Goal: Book appointment/travel/reservation

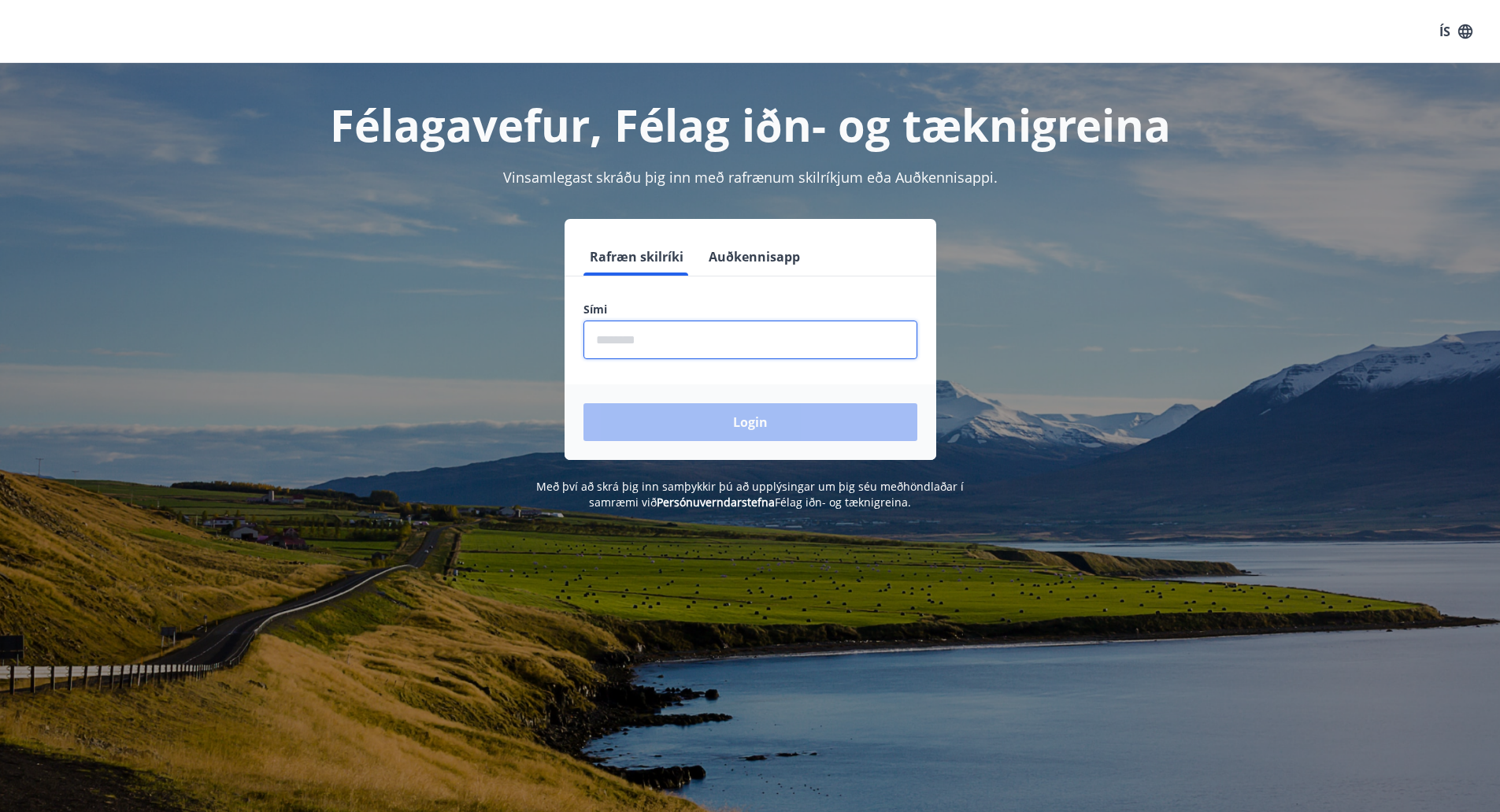
click at [689, 347] on input "phone" at bounding box center [750, 340] width 334 height 39
type input "********"
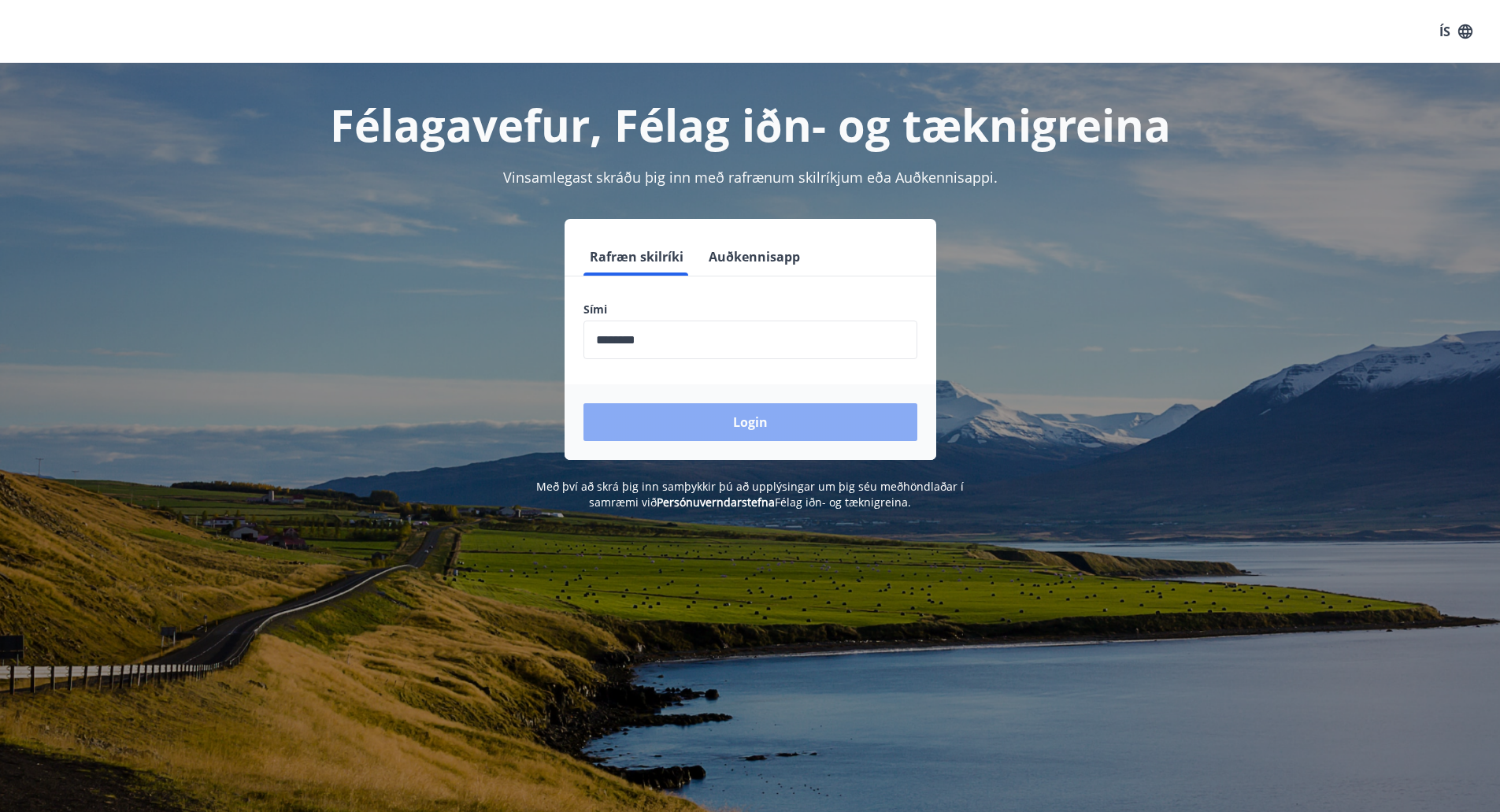
click at [720, 422] on button "Login" at bounding box center [750, 422] width 334 height 38
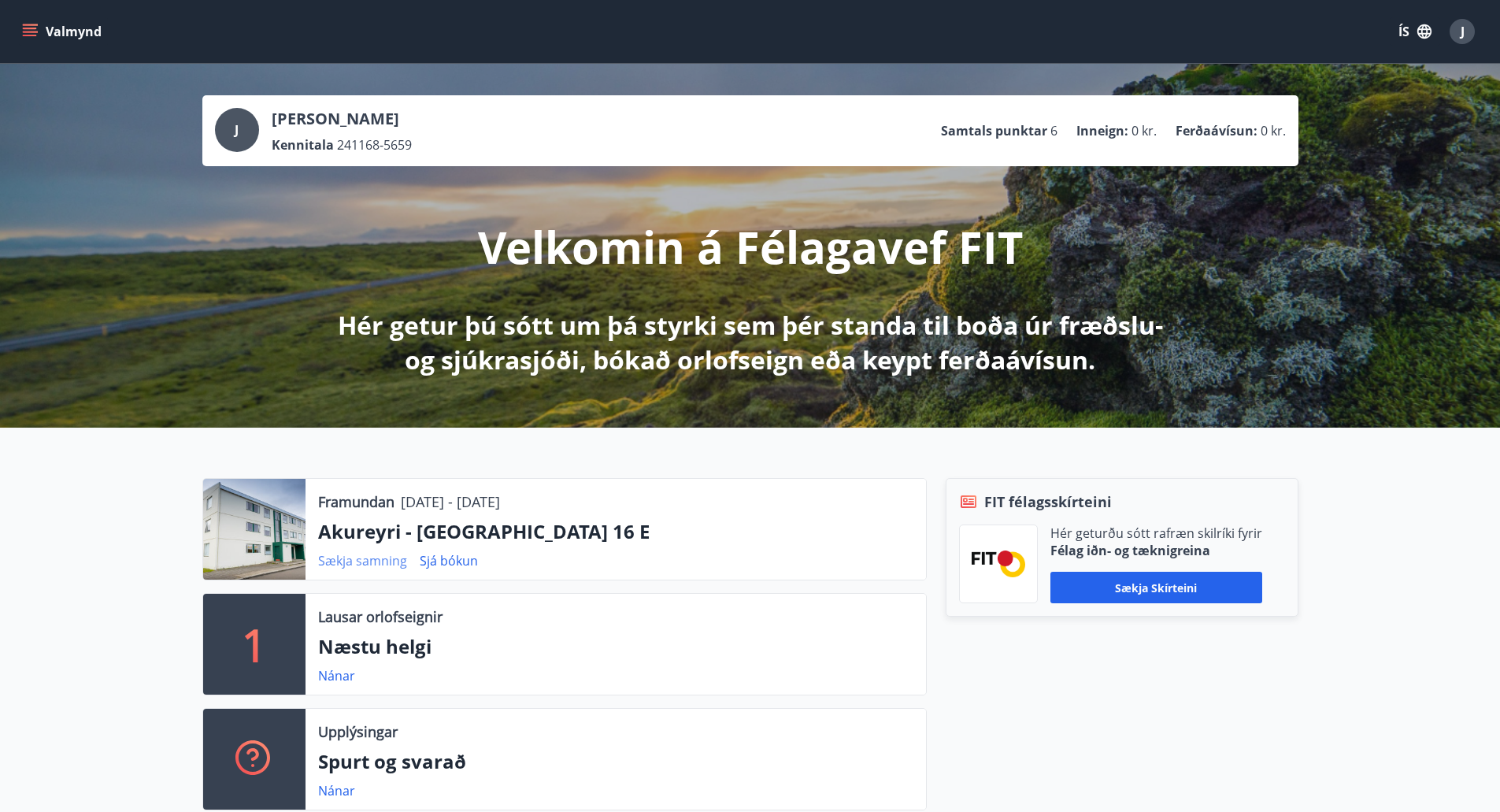
click at [361, 562] on link "Sækja samning" at bounding box center [363, 560] width 89 height 17
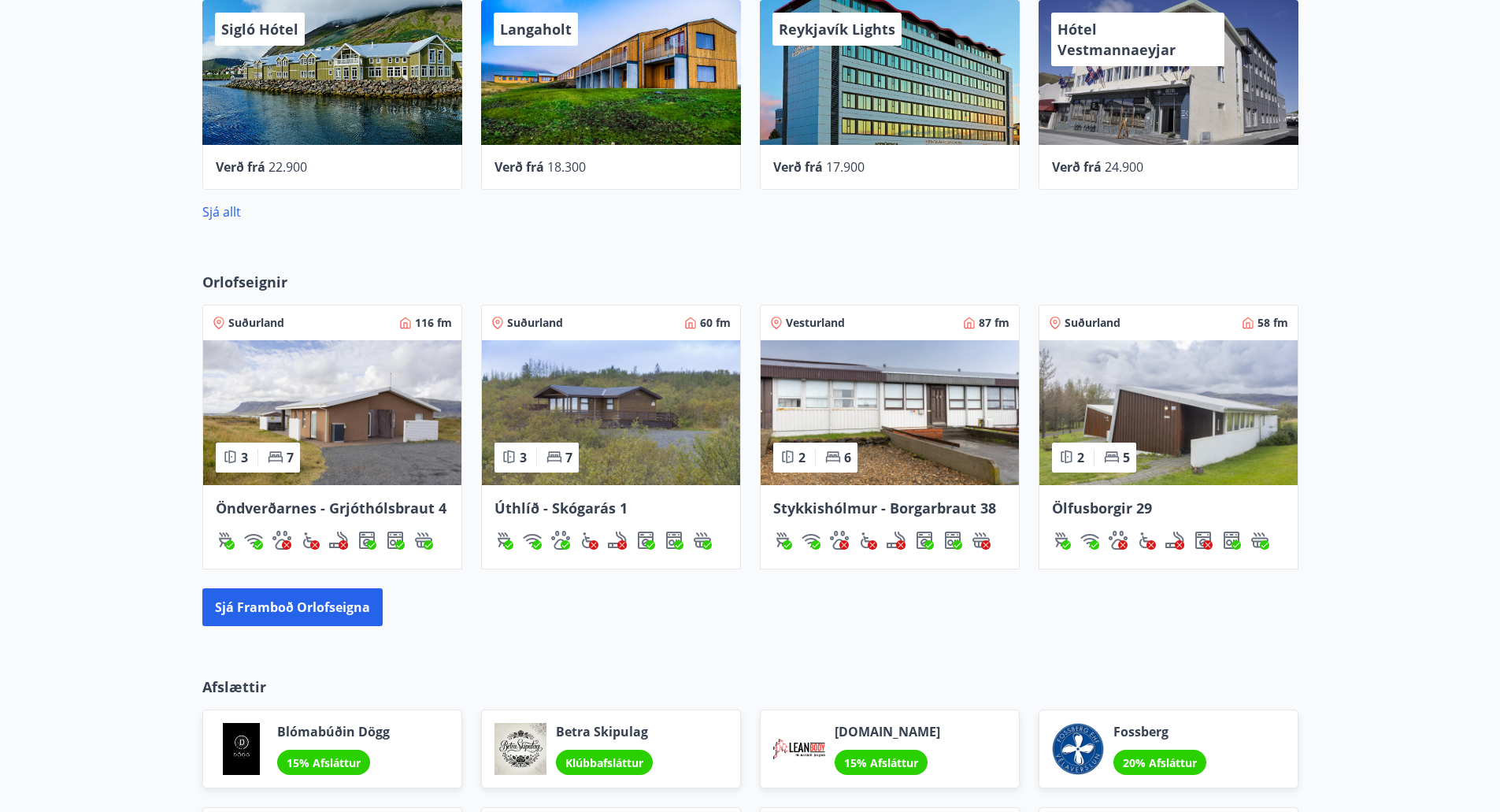
scroll to position [945, 0]
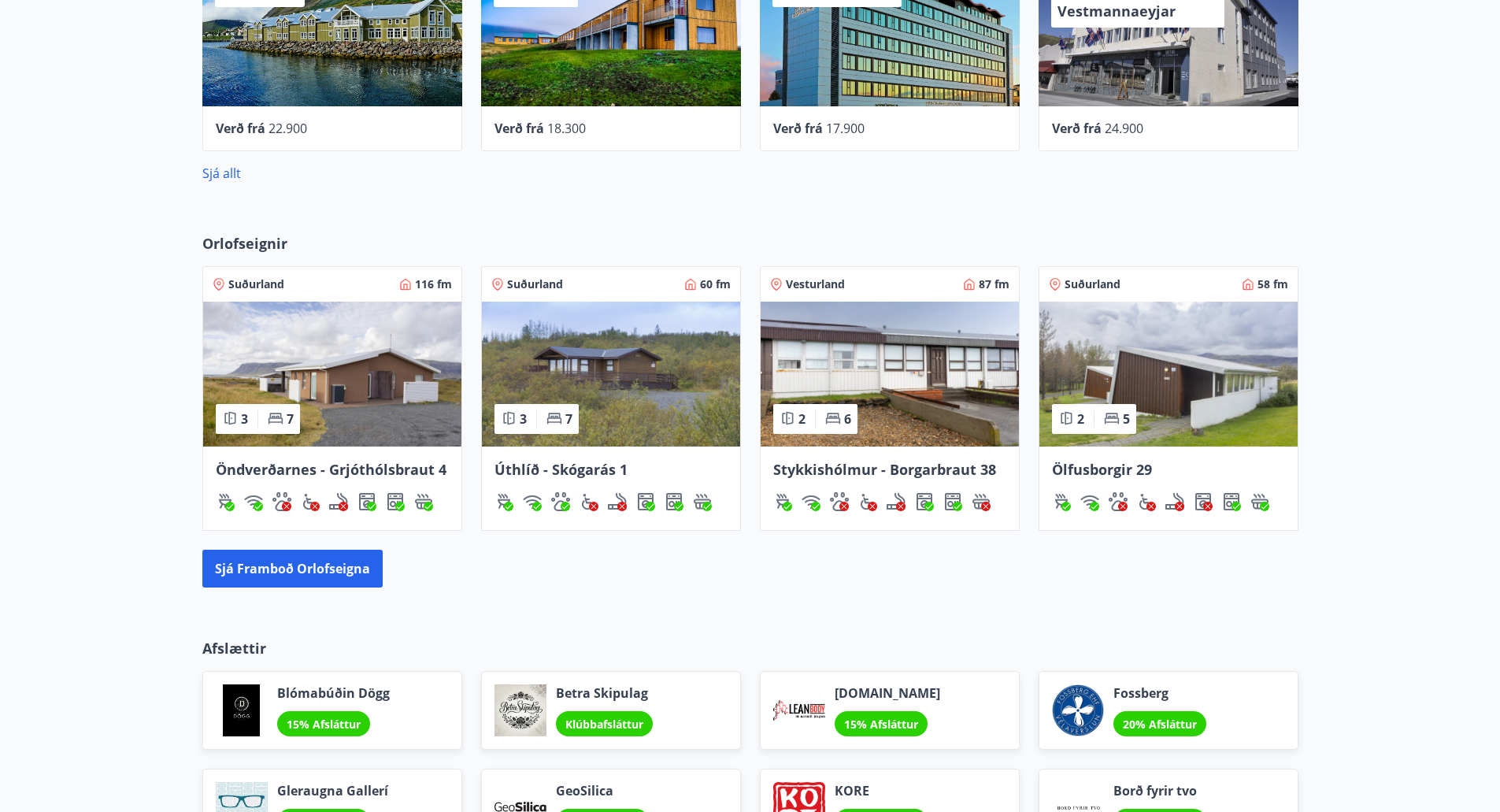
click at [316, 458] on div "Öndverðarnes - Grjóthólsbraut 4" at bounding box center [332, 488] width 258 height 84
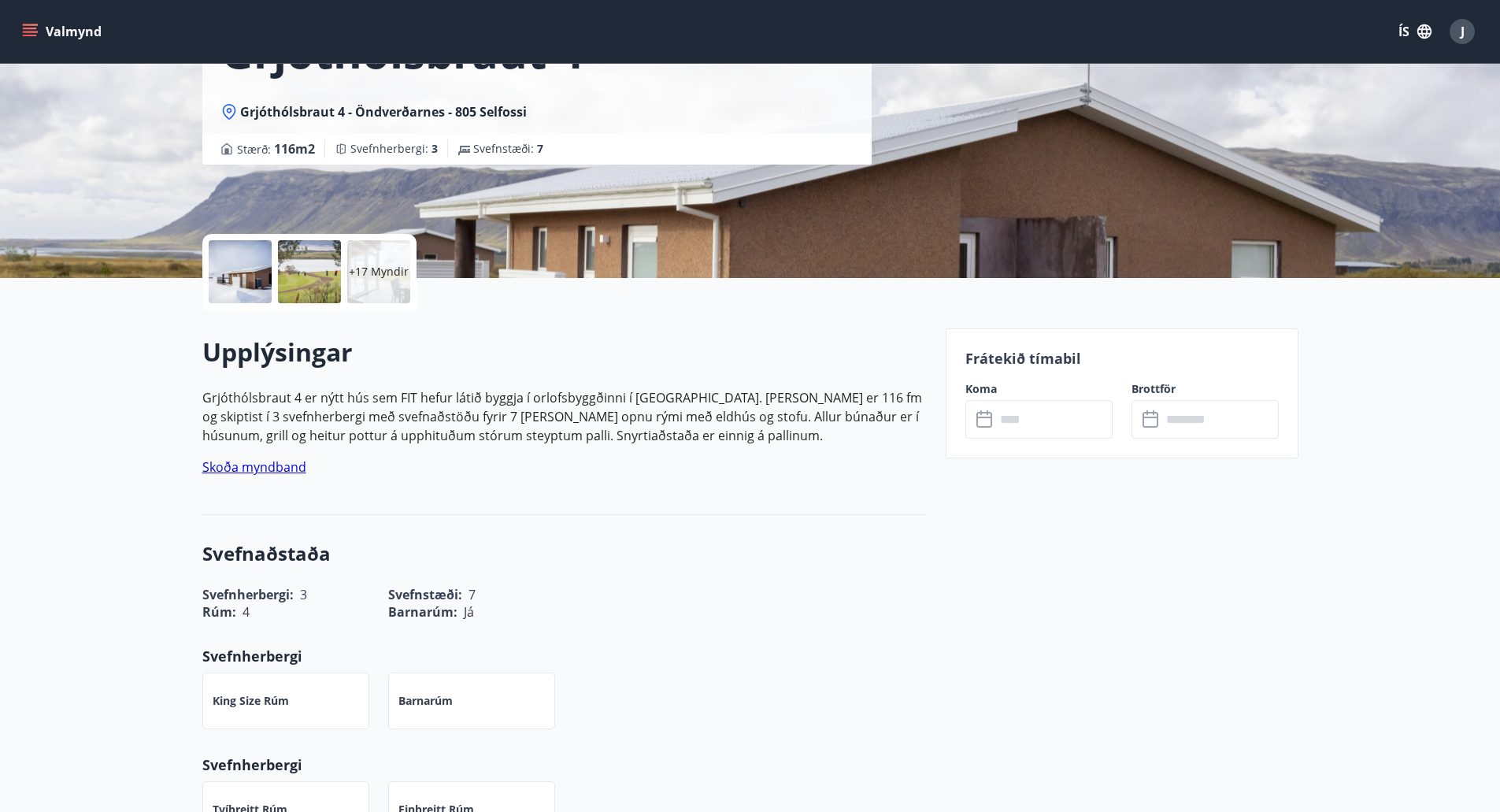
scroll to position [236, 0]
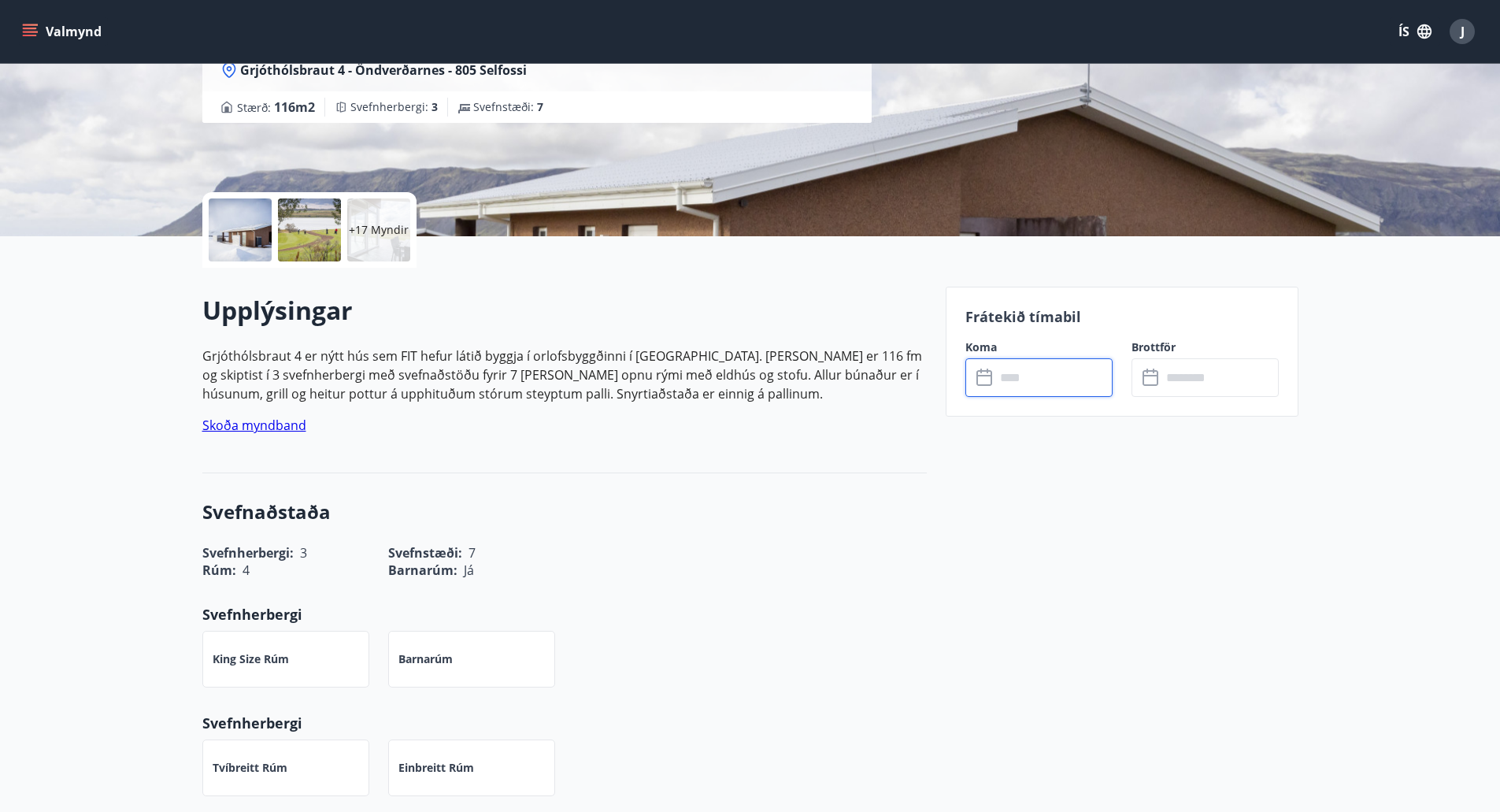
click at [1045, 375] on input "text" at bounding box center [1054, 377] width 117 height 39
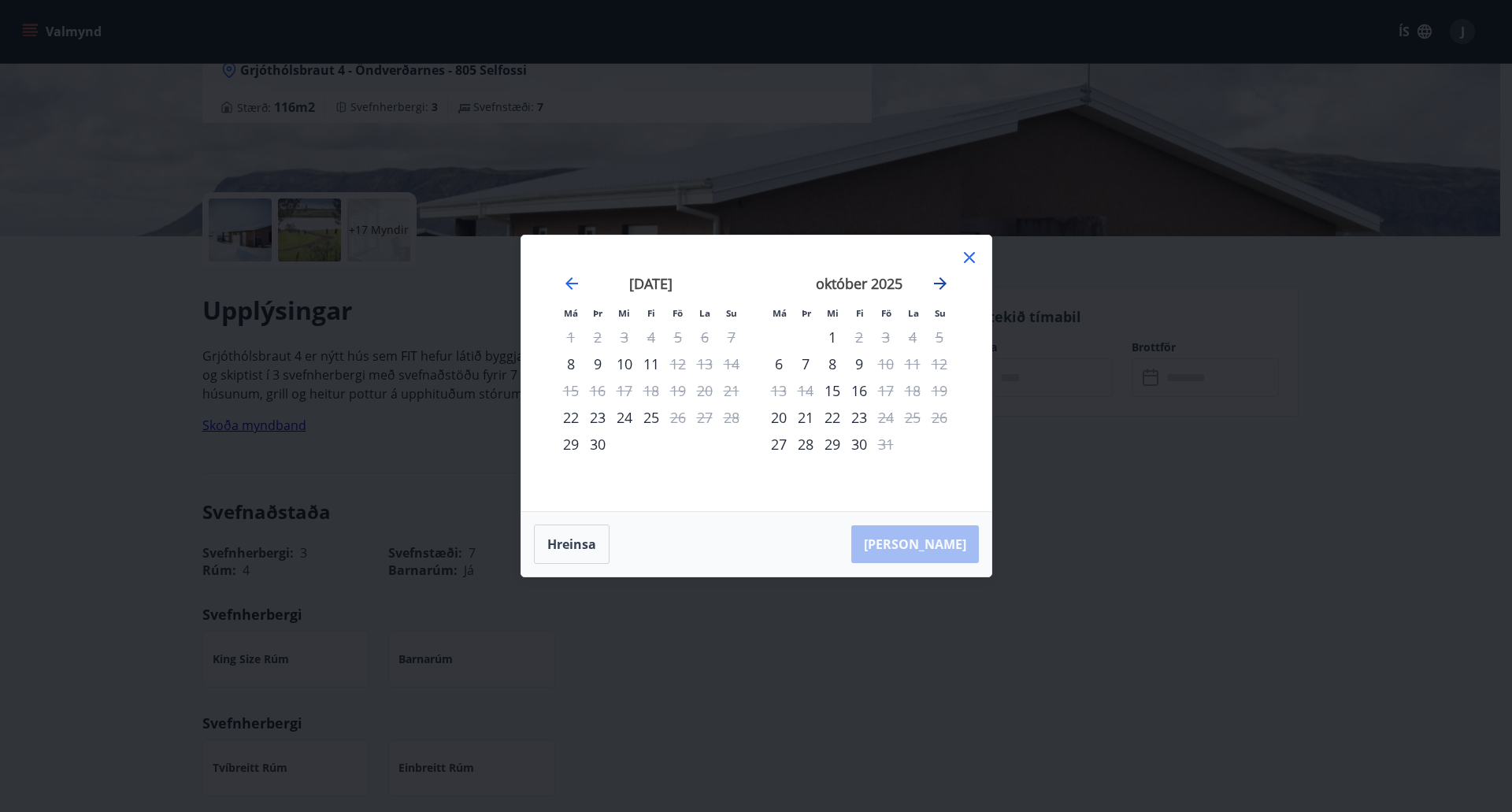
click at [939, 282] on icon "Move forward to switch to the next month." at bounding box center [939, 283] width 19 height 19
click at [887, 440] on div "28" at bounding box center [885, 444] width 27 height 27
click at [939, 281] on icon "Move forward to switch to the next month." at bounding box center [939, 283] width 19 height 19
click at [779, 335] on div "1" at bounding box center [779, 336] width 27 height 27
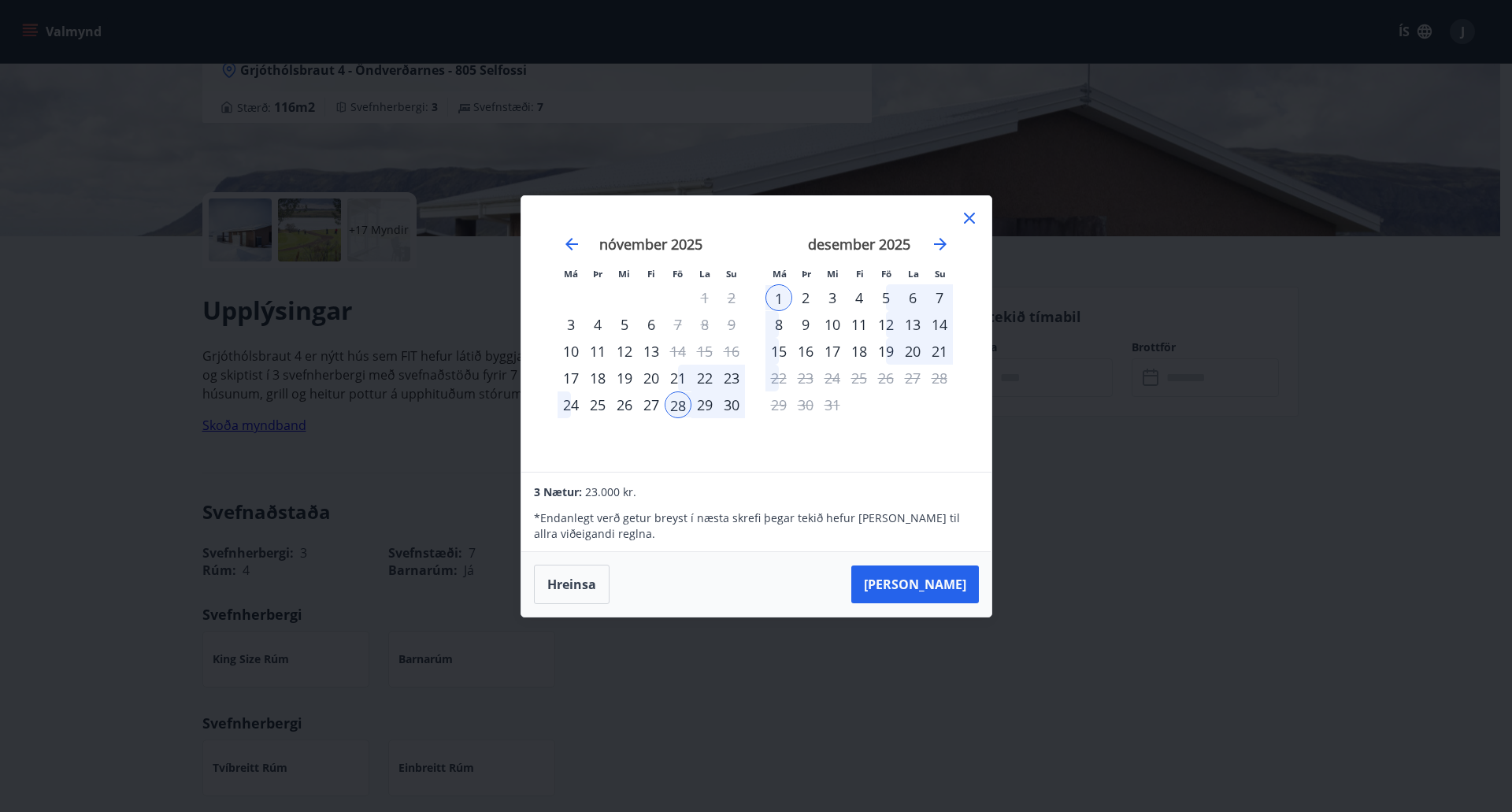
click at [970, 213] on icon at bounding box center [969, 217] width 19 height 19
